Goal: Use online tool/utility: Utilize a website feature to perform a specific function

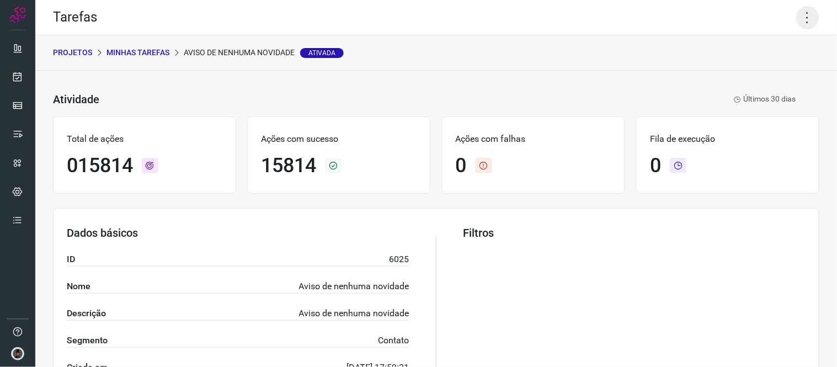
click at [797, 20] on icon at bounding box center [808, 17] width 23 height 23
click at [745, 70] on li "Executar" at bounding box center [760, 72] width 100 height 18
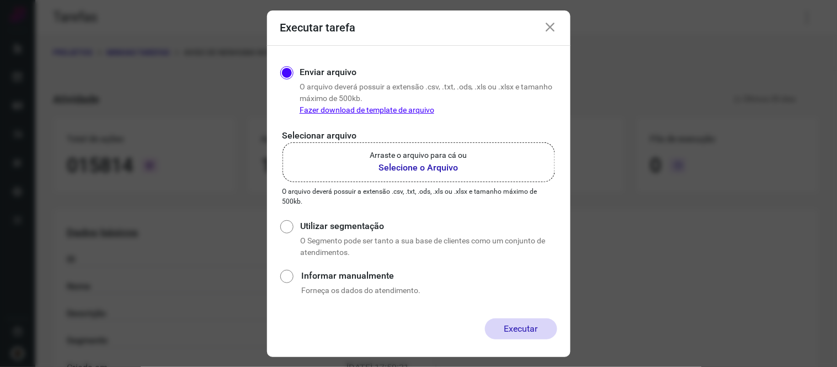
click at [395, 176] on label "Arraste o arquivo para cá ou Selecione o Arquivo" at bounding box center [419, 162] width 273 height 40
click at [0, 0] on input "Arraste o arquivo para cá ou Selecione o Arquivo" at bounding box center [0, 0] width 0 height 0
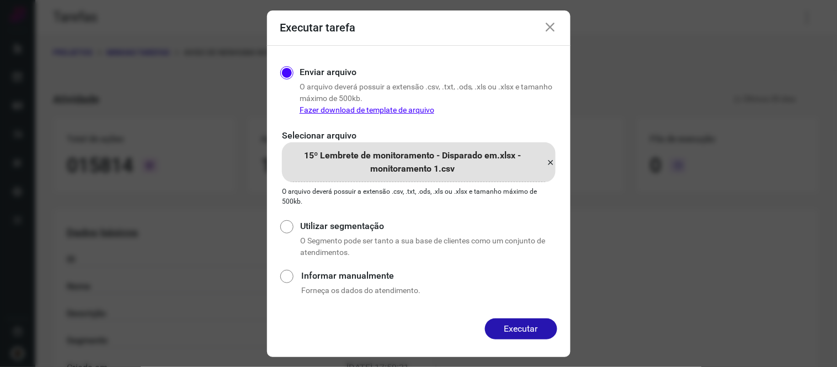
click at [527, 335] on button "Executar" at bounding box center [521, 329] width 72 height 21
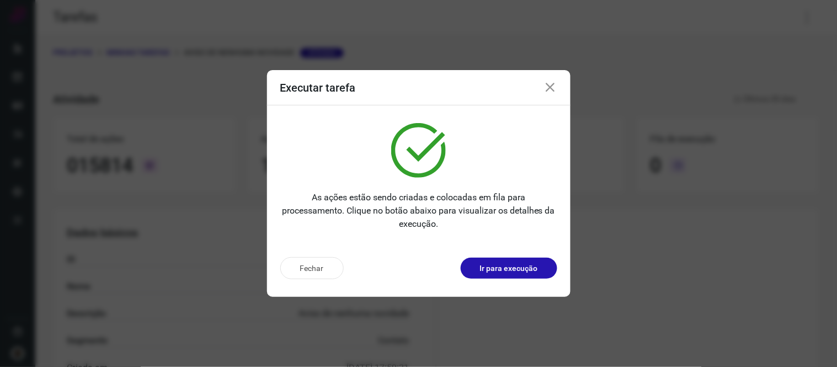
drag, startPoint x: 555, startPoint y: 87, endPoint x: 523, endPoint y: 95, distance: 33.1
click at [555, 88] on icon at bounding box center [550, 87] width 13 height 13
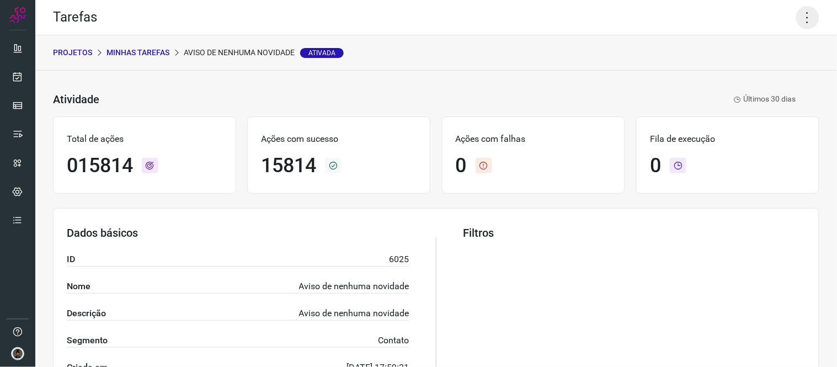
drag, startPoint x: 795, startPoint y: 11, endPoint x: 784, endPoint y: 59, distance: 48.6
click at [797, 12] on icon at bounding box center [808, 17] width 23 height 23
click at [768, 69] on li "Executar" at bounding box center [760, 72] width 100 height 18
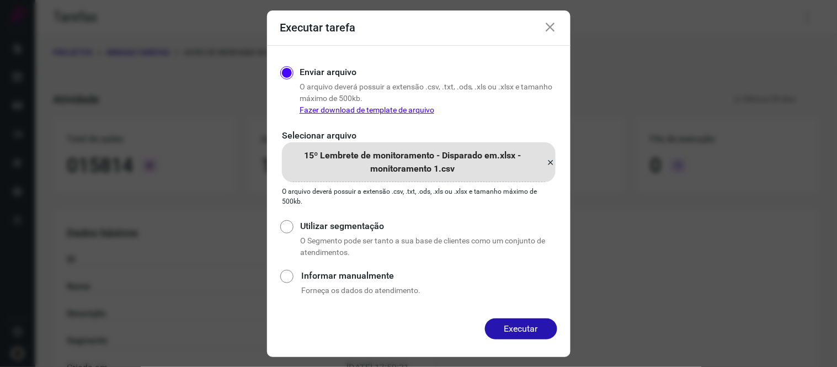
drag, startPoint x: 544, startPoint y: 166, endPoint x: 553, endPoint y: 159, distance: 11.0
click at [545, 164] on div "15º Lembrete de monitoramento - Disparado em.xlsx - monitoramento 1.csv" at bounding box center [419, 162] width 274 height 40
click at [554, 158] on icon at bounding box center [551, 162] width 9 height 13
click at [0, 0] on input "15º Lembrete de monitoramento - Disparado em.xlsx - monitoramento 1.csv" at bounding box center [0, 0] width 0 height 0
click at [522, 322] on button "Executar" at bounding box center [521, 329] width 72 height 21
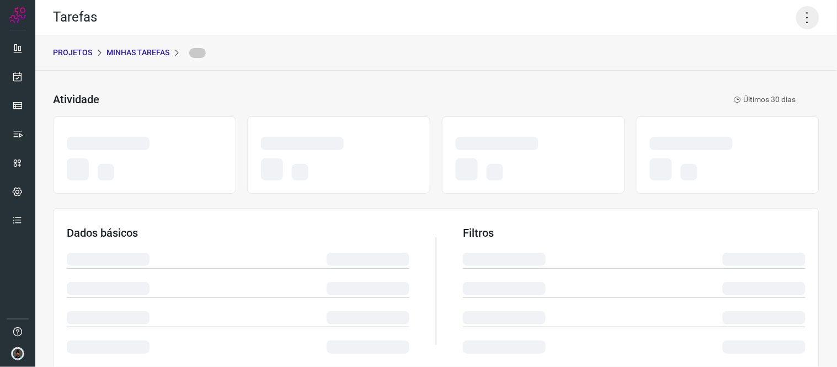
click at [801, 18] on icon at bounding box center [808, 17] width 23 height 23
click at [804, 19] on icon at bounding box center [808, 17] width 23 height 23
click at [798, 13] on icon at bounding box center [808, 17] width 23 height 23
click at [786, 57] on div "PROJETOS Minhas Tarefas" at bounding box center [436, 52] width 802 height 35
click at [804, 14] on icon at bounding box center [808, 17] width 23 height 23
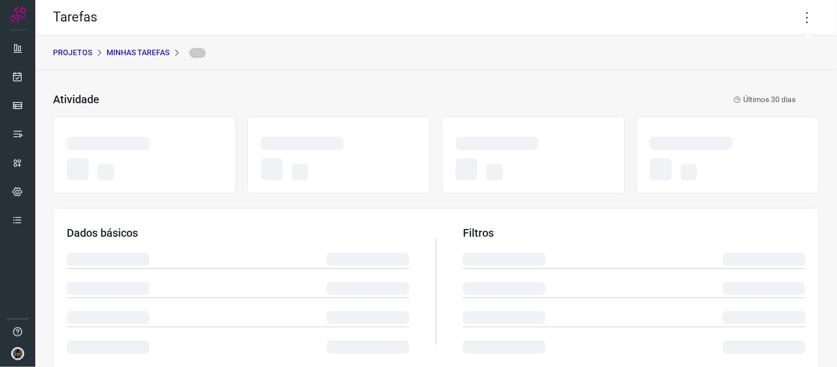
click at [555, 57] on div "PROJETOS Minhas Tarefas" at bounding box center [436, 52] width 802 height 35
click at [801, 12] on icon at bounding box center [808, 17] width 23 height 23
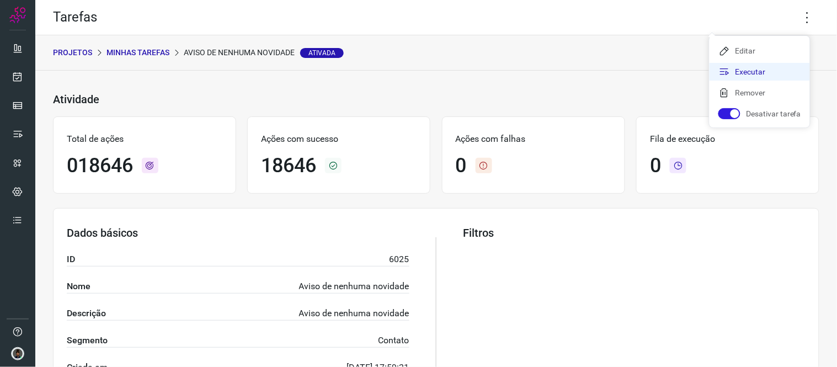
click at [741, 70] on li "Executar" at bounding box center [760, 72] width 100 height 18
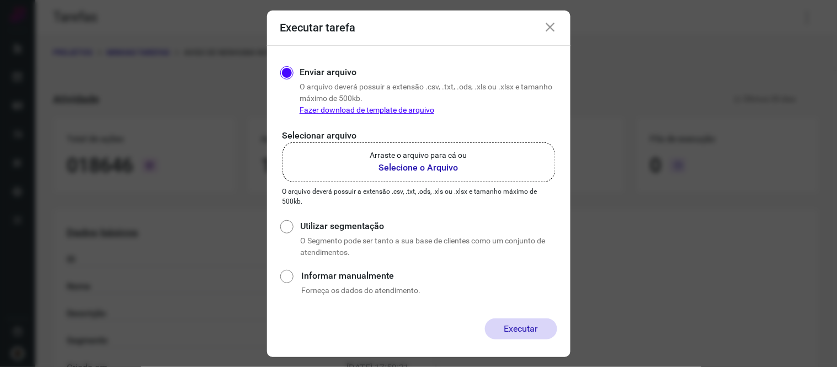
click at [485, 166] on label "Arraste o arquivo para cá ou Selecione o Arquivo" at bounding box center [419, 162] width 273 height 40
click at [0, 0] on input "Arraste o arquivo para cá ou Selecione o Arquivo" at bounding box center [0, 0] width 0 height 0
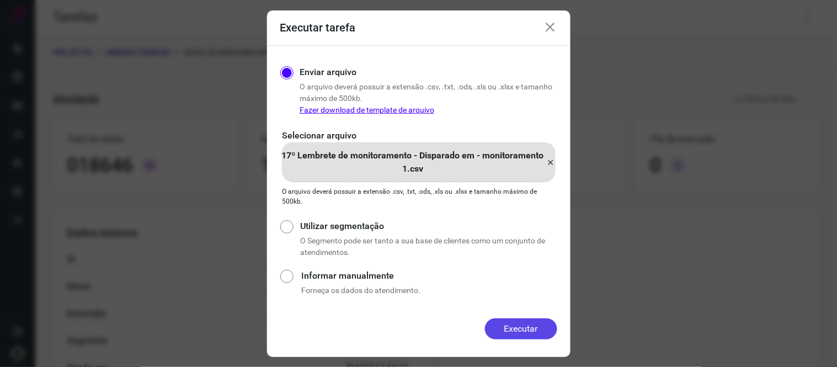
click at [532, 332] on button "Executar" at bounding box center [521, 329] width 72 height 21
